Goal: Information Seeking & Learning: Learn about a topic

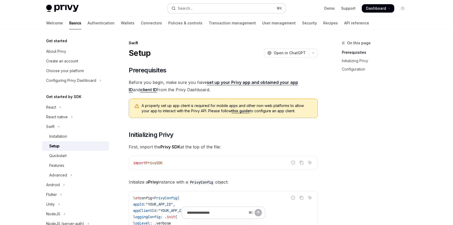
click at [192, 10] on div "Search..." at bounding box center [185, 8] width 15 height 6
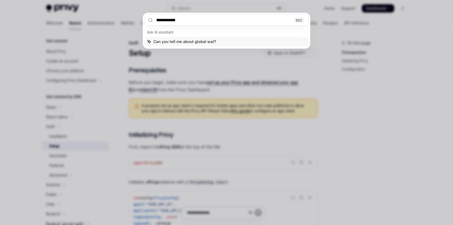
type input "**********"
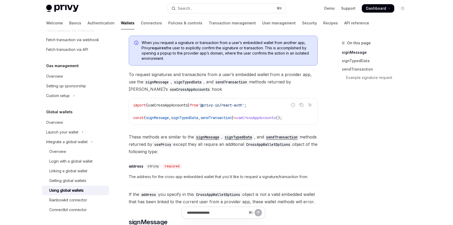
scroll to position [54, 0]
click at [66, 153] on div "Overview" at bounding box center [57, 151] width 17 height 6
type textarea "*"
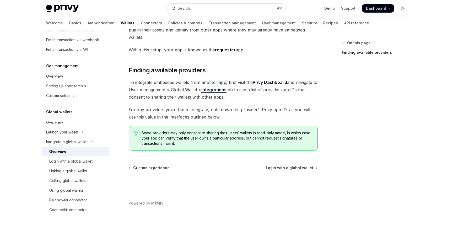
scroll to position [69, 0]
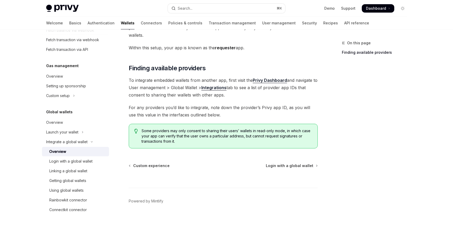
click at [224, 85] on strong "Integrations" at bounding box center [213, 87] width 25 height 5
click at [387, 123] on div "On this page Finding available providers" at bounding box center [371, 132] width 80 height 185
click at [222, 84] on strong "Integrations" at bounding box center [213, 86] width 25 height 5
